Goal: Obtain resource: Obtain resource

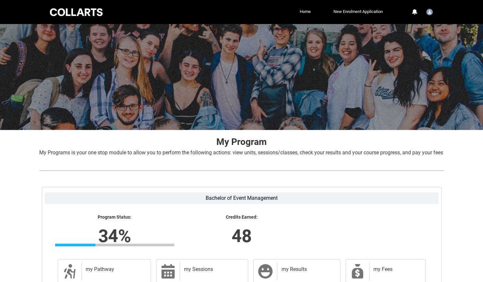
click at [87, 9] on div at bounding box center [76, 12] width 55 height 10
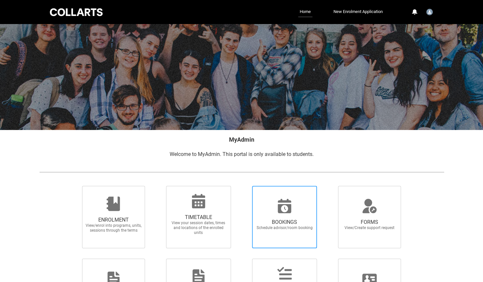
scroll to position [70, 0]
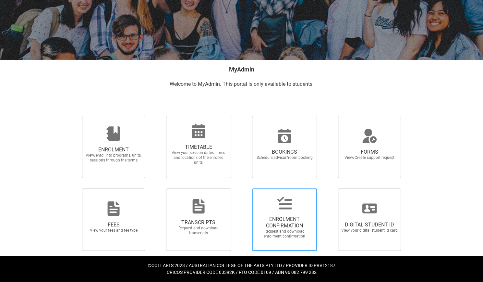
click at [268, 211] on span "ENROLMENT CONFIRMATION Request and download enrolment confirmation" at bounding box center [285, 227] width 62 height 33
click at [244, 188] on input "ENROLMENT CONFIRMATION Request and download enrolment confirmation" at bounding box center [244, 188] width 0 height 0
radio input "true"
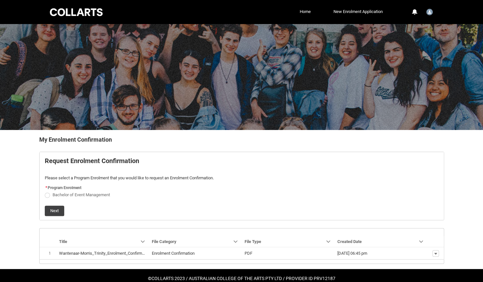
click at [97, 196] on span "Bachelor of Event Management" at bounding box center [81, 194] width 57 height 5
click at [45, 191] on input "Bachelor of Event Management" at bounding box center [44, 191] width 0 height 0
radio input "true"
click at [56, 214] on button "Next" at bounding box center [54, 210] width 19 height 10
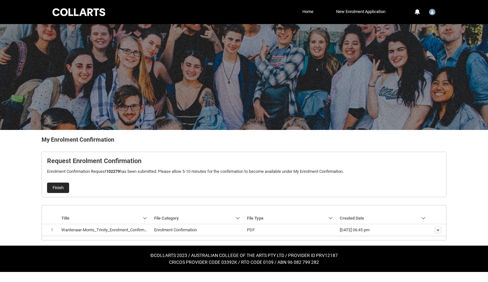
click at [57, 190] on button "Finish" at bounding box center [58, 187] width 22 height 10
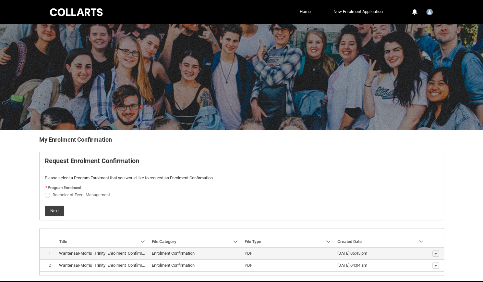
scroll to position [24, 0]
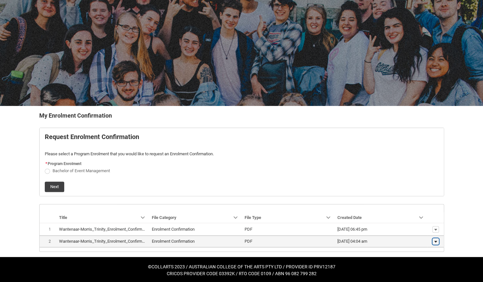
click at [433, 243] on button "Show actions" at bounding box center [436, 241] width 6 height 6
click at [423, 231] on span "Download" at bounding box center [421, 230] width 18 height 6
